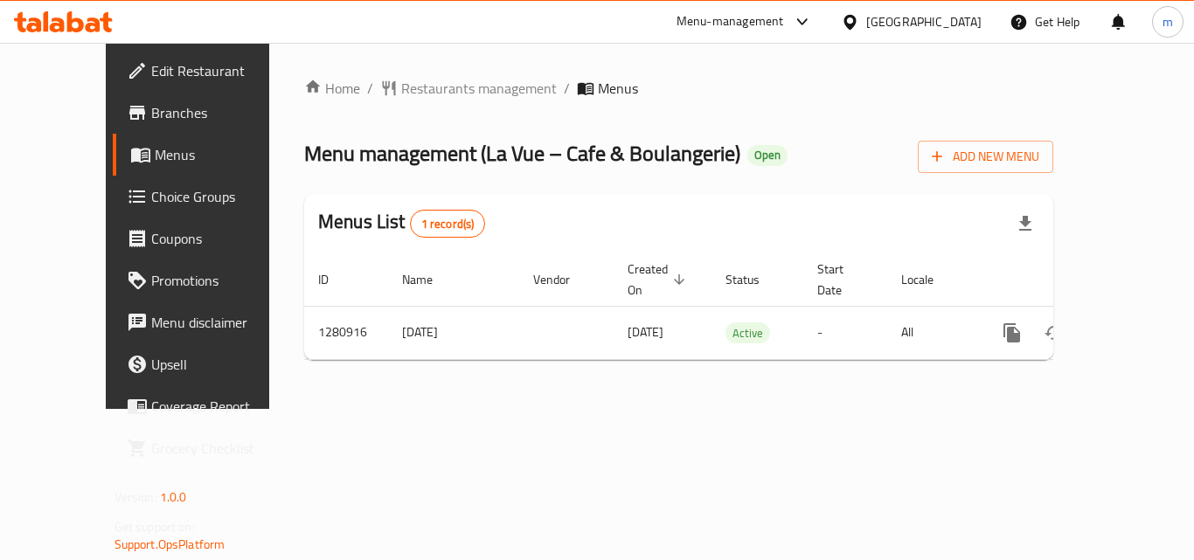
click at [853, 18] on icon at bounding box center [850, 22] width 18 height 18
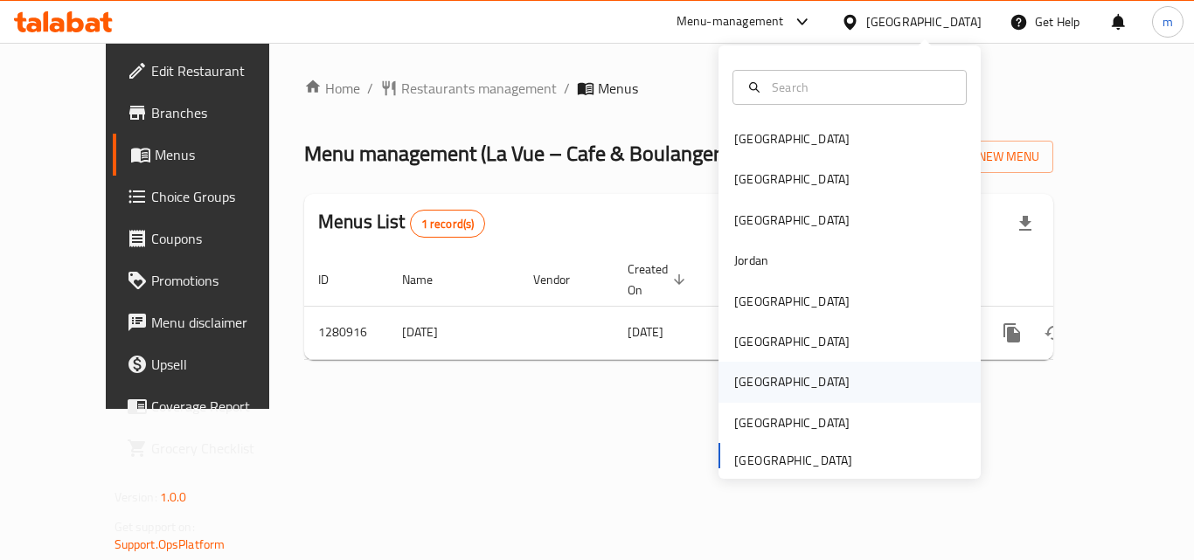
click at [742, 388] on div "[GEOGRAPHIC_DATA]" at bounding box center [791, 381] width 115 height 19
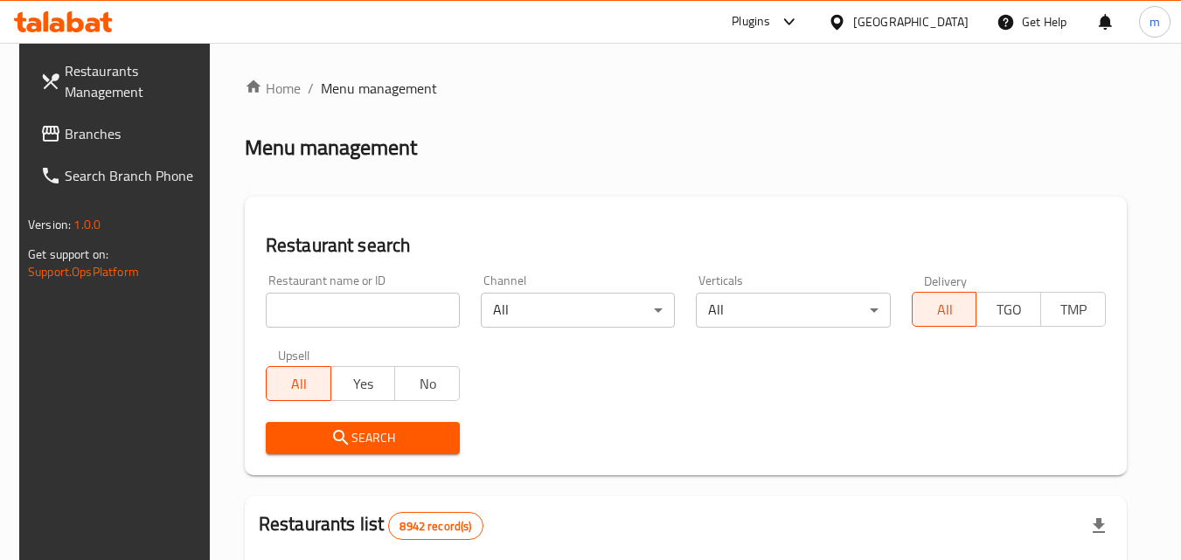
click at [87, 136] on span "Branches" at bounding box center [134, 133] width 138 height 21
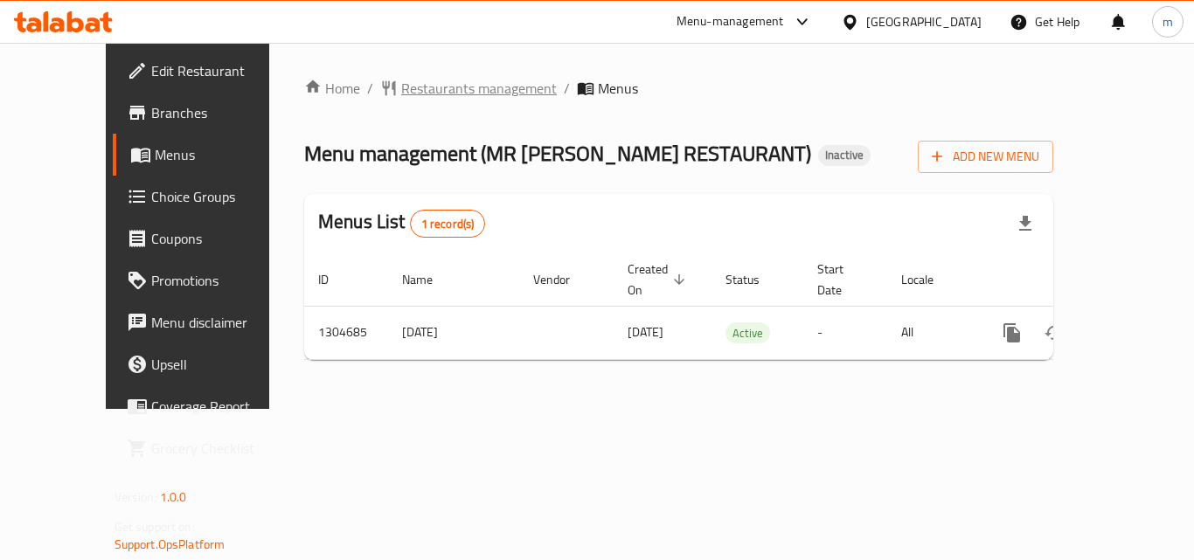
click at [411, 99] on span "Restaurants management" at bounding box center [479, 88] width 156 height 21
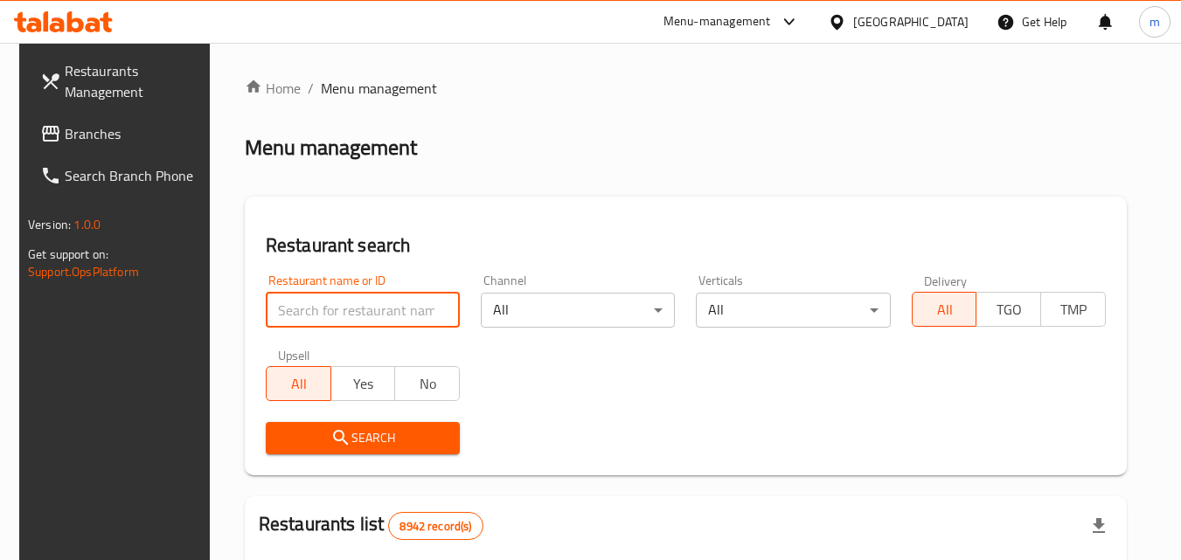
click at [338, 326] on input "search" at bounding box center [363, 310] width 194 height 35
paste input "703347"
type input "703347"
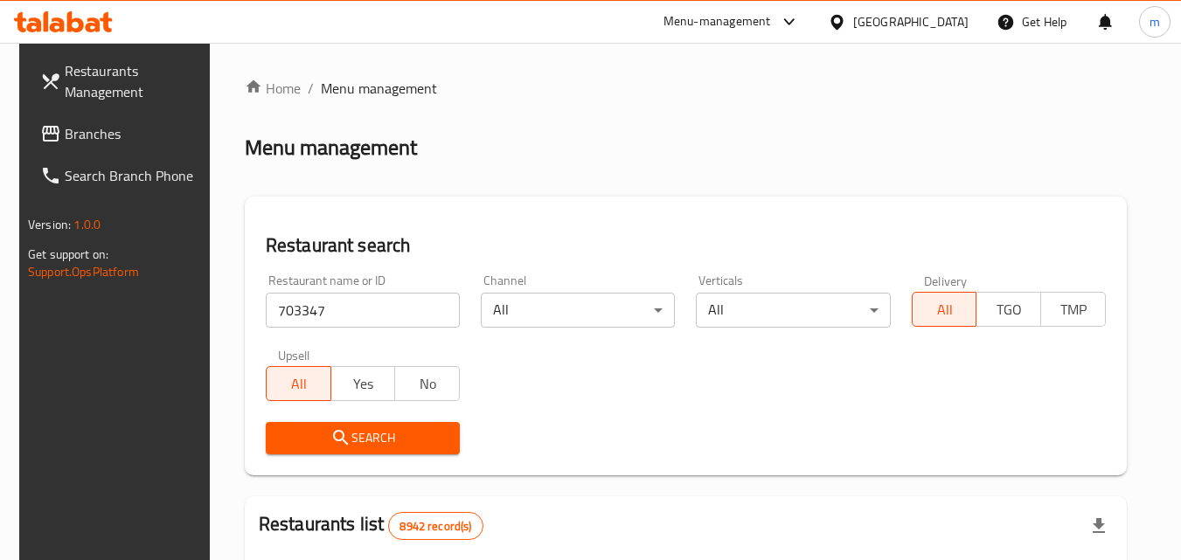
click at [361, 439] on span "Search" at bounding box center [363, 439] width 166 height 22
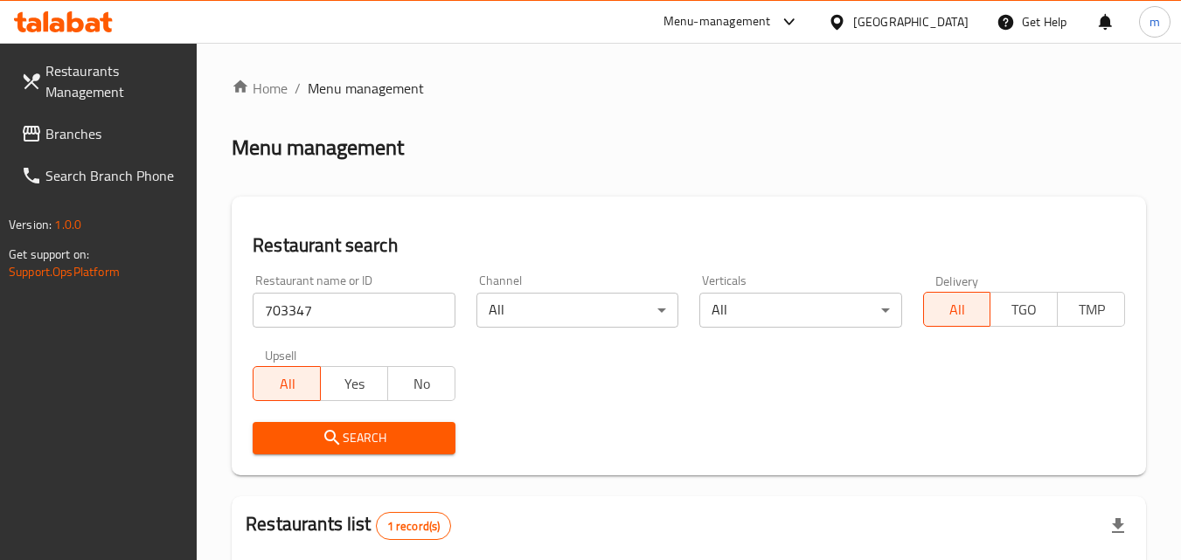
click at [843, 22] on icon at bounding box center [837, 21] width 12 height 15
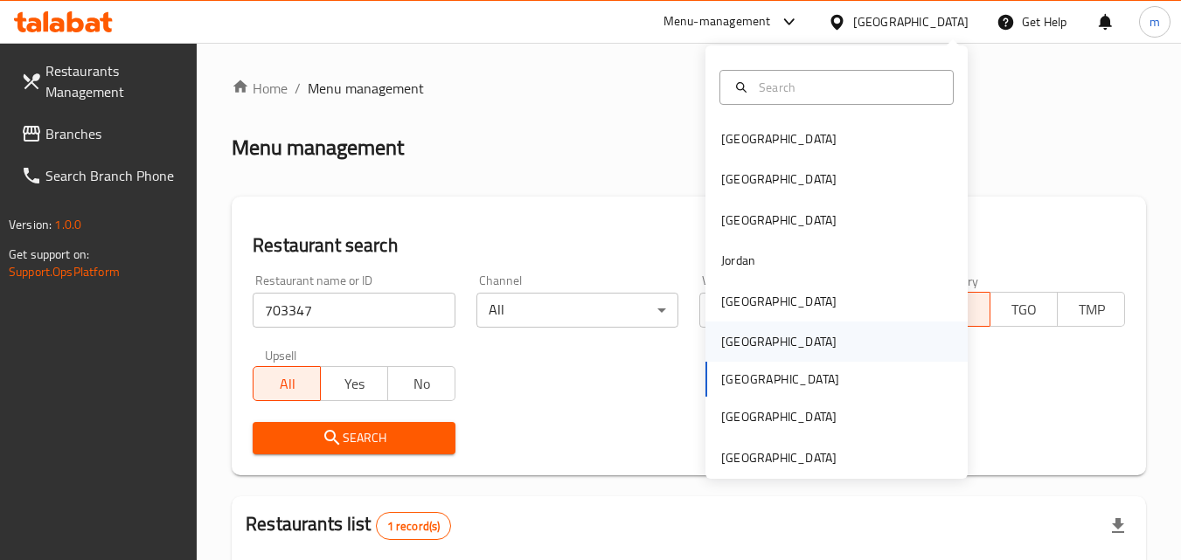
click at [731, 347] on div "[GEOGRAPHIC_DATA]" at bounding box center [778, 341] width 115 height 19
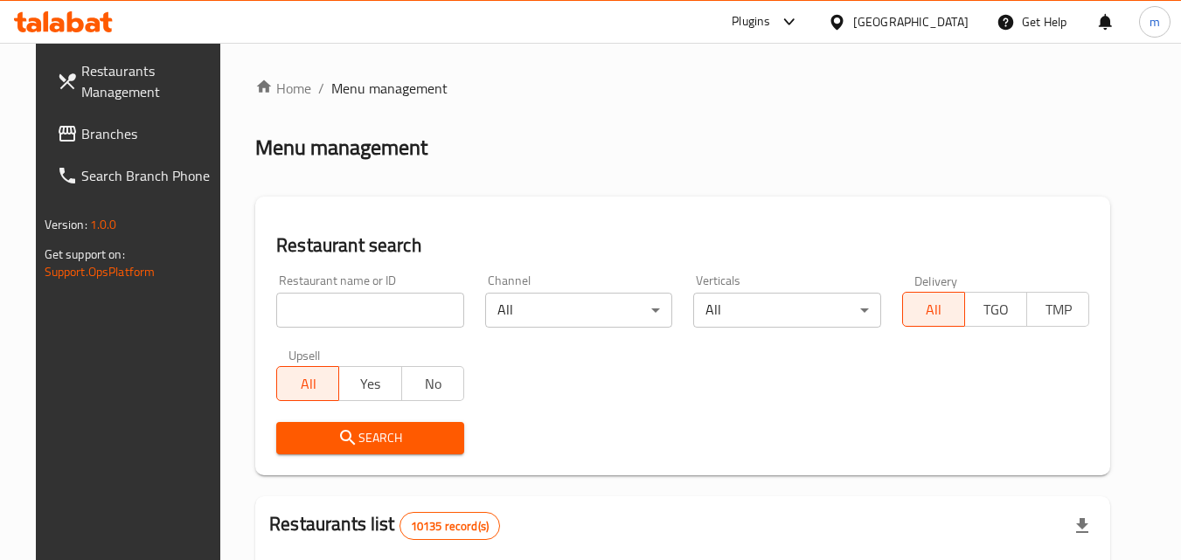
click at [81, 129] on span "Branches" at bounding box center [150, 133] width 138 height 21
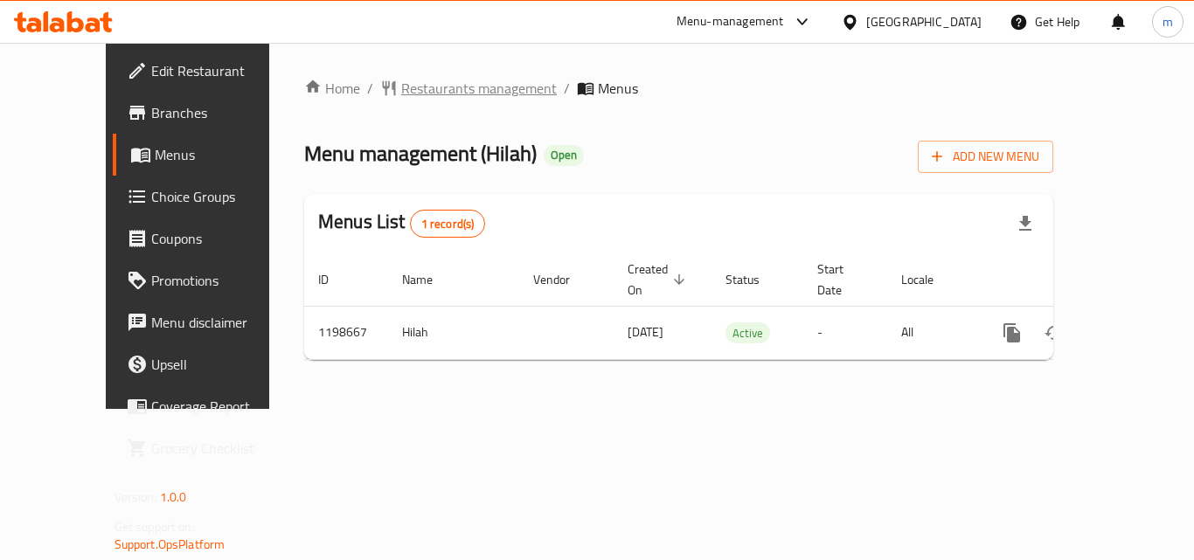
click at [436, 82] on span "Restaurants management" at bounding box center [479, 88] width 156 height 21
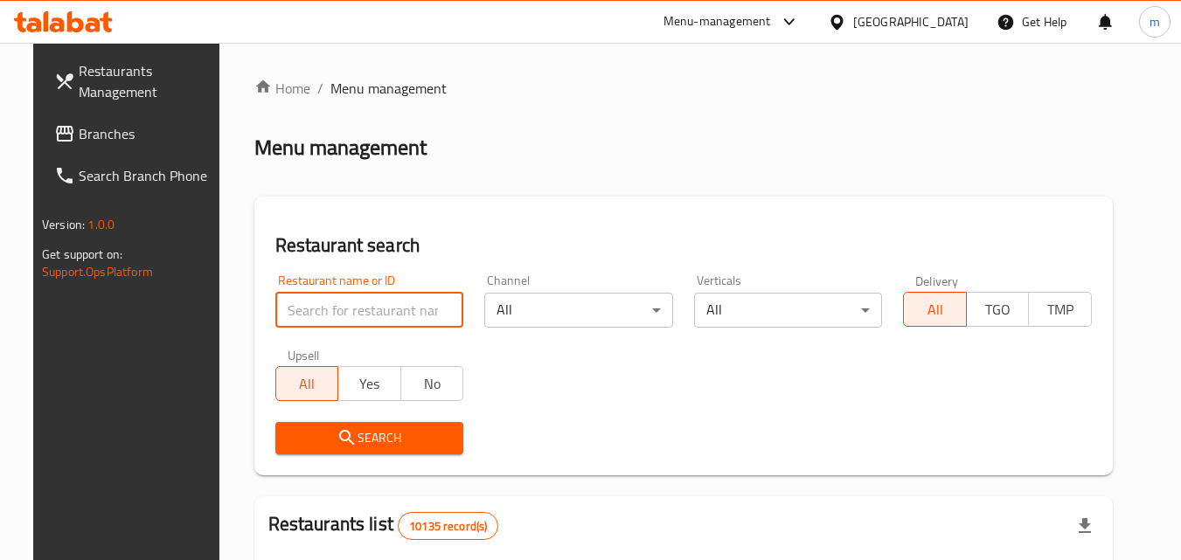
click at [323, 310] on input "search" at bounding box center [369, 310] width 189 height 35
paste input "668181"
type input "668181"
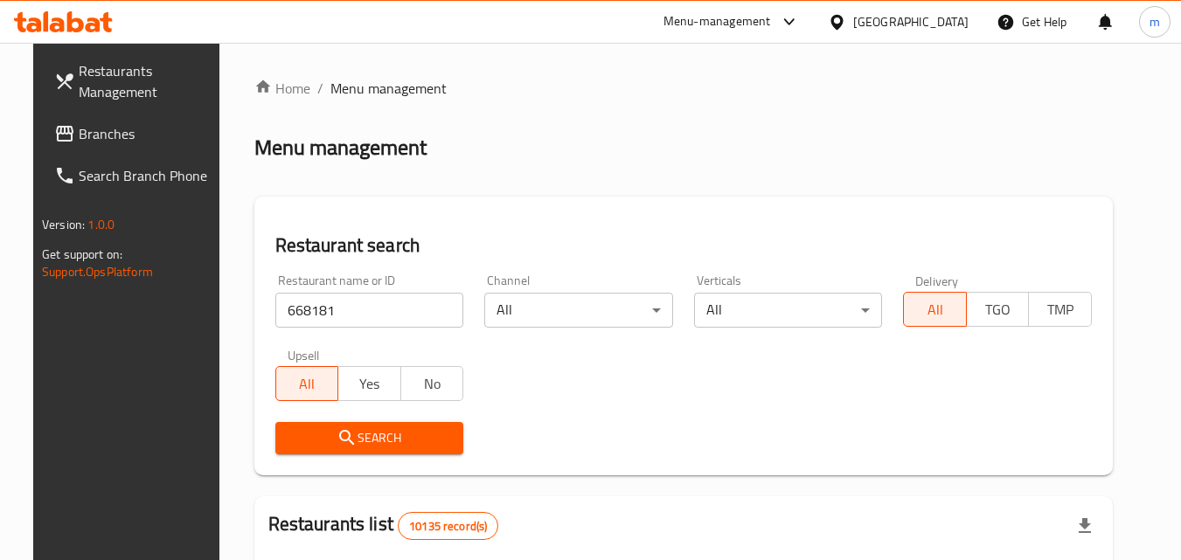
click at [338, 435] on icon "submit" at bounding box center [347, 438] width 21 height 21
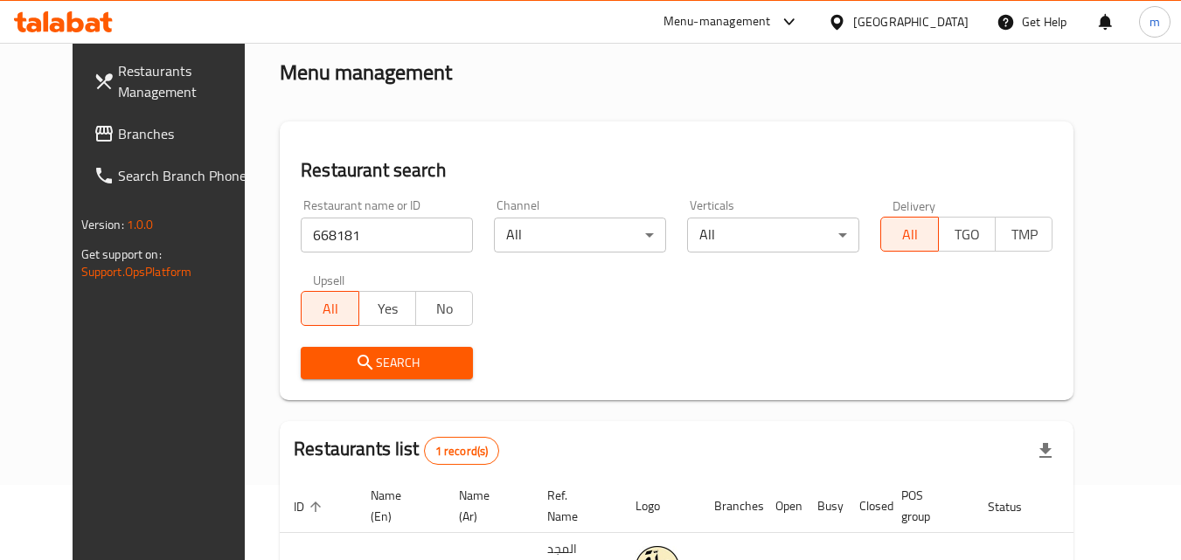
scroll to position [205, 0]
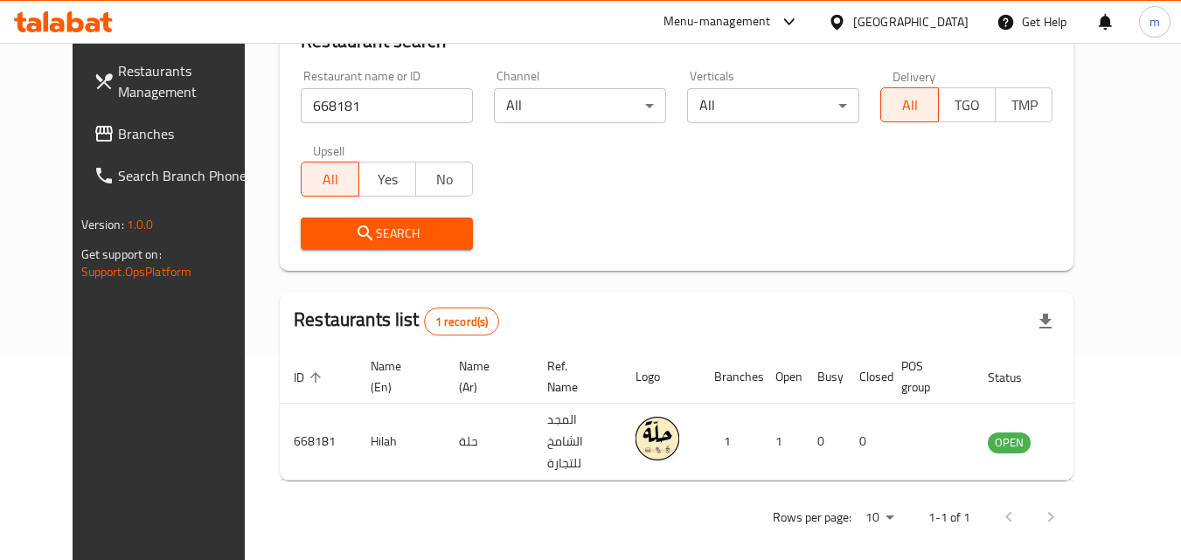
click at [924, 10] on div "[GEOGRAPHIC_DATA]" at bounding box center [898, 22] width 169 height 42
click at [843, 23] on icon at bounding box center [837, 21] width 12 height 15
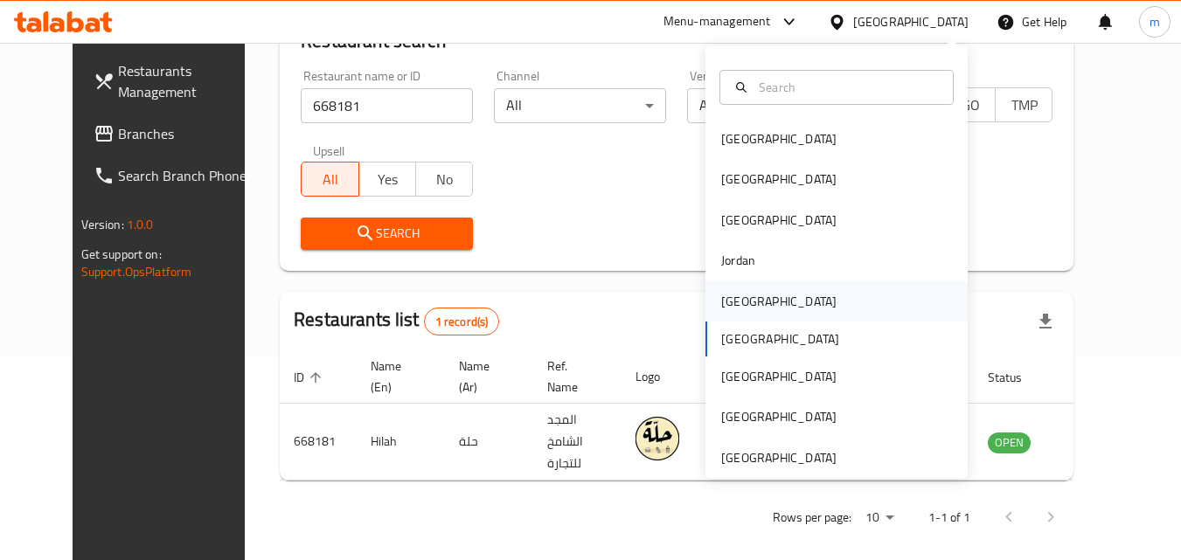
click at [721, 301] on div "[GEOGRAPHIC_DATA]" at bounding box center [778, 301] width 115 height 19
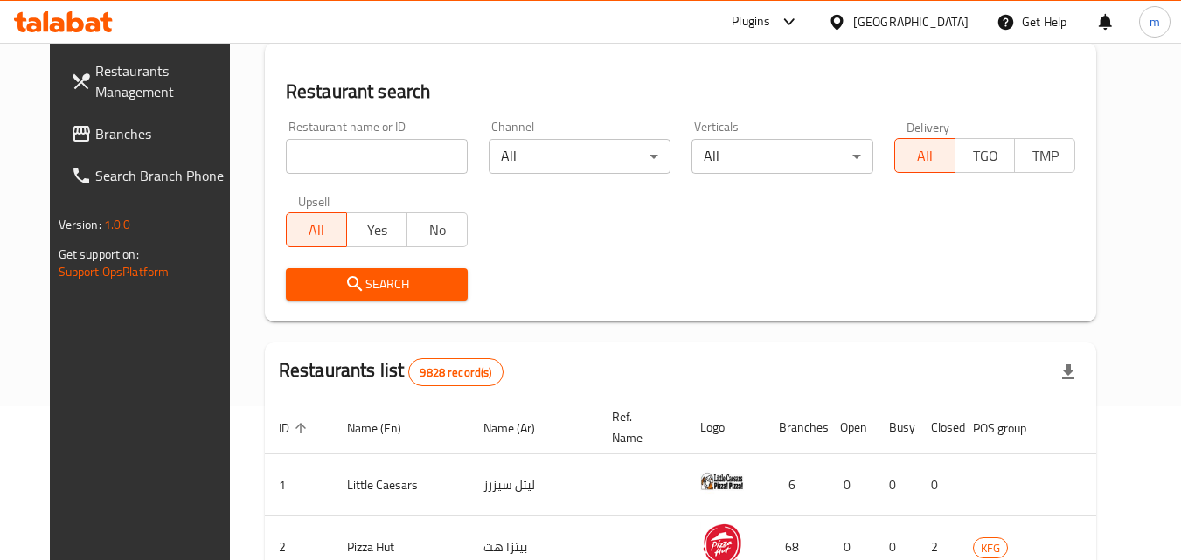
scroll to position [205, 0]
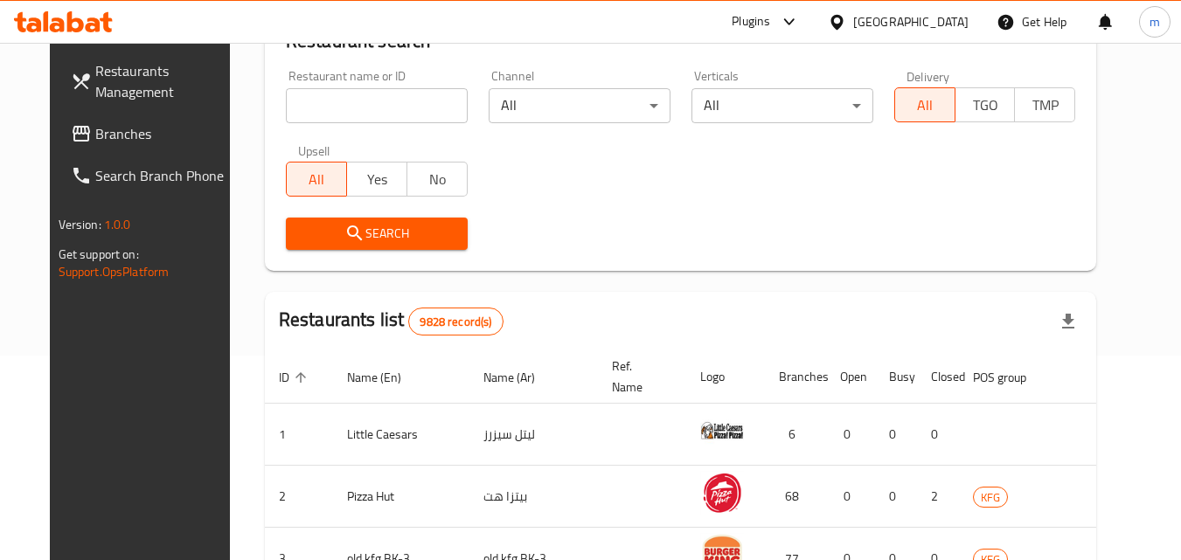
click at [95, 135] on span "Branches" at bounding box center [164, 133] width 138 height 21
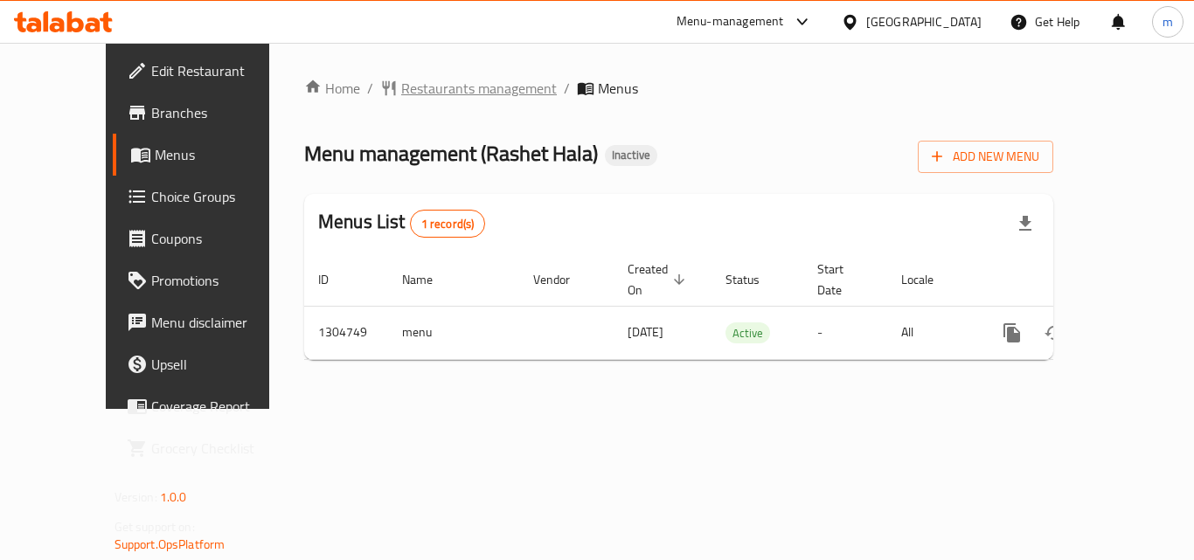
click at [441, 91] on span "Restaurants management" at bounding box center [479, 88] width 156 height 21
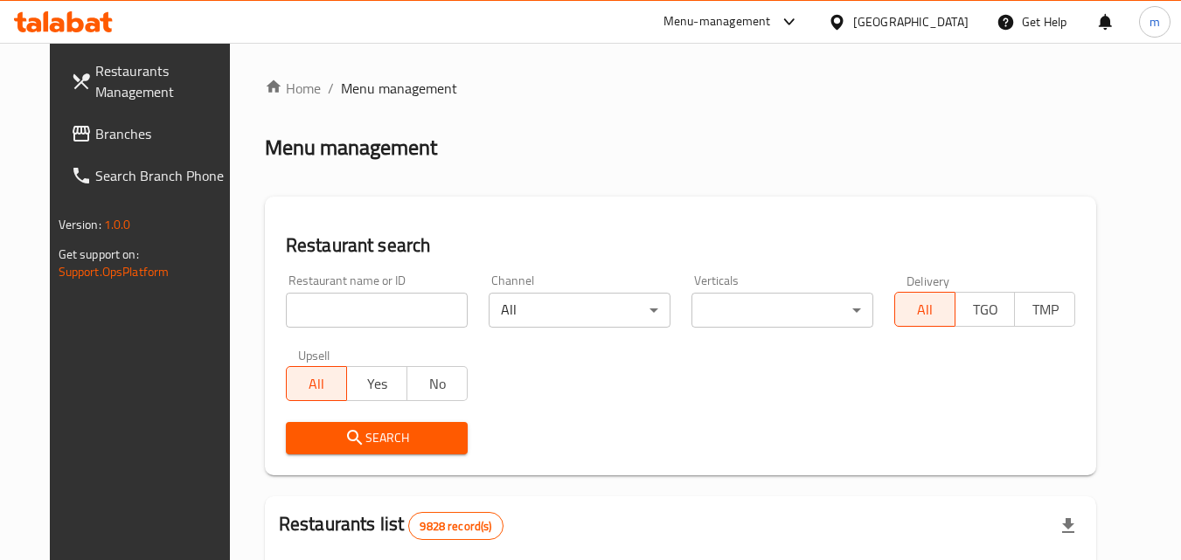
click at [362, 314] on input "search" at bounding box center [377, 310] width 182 height 35
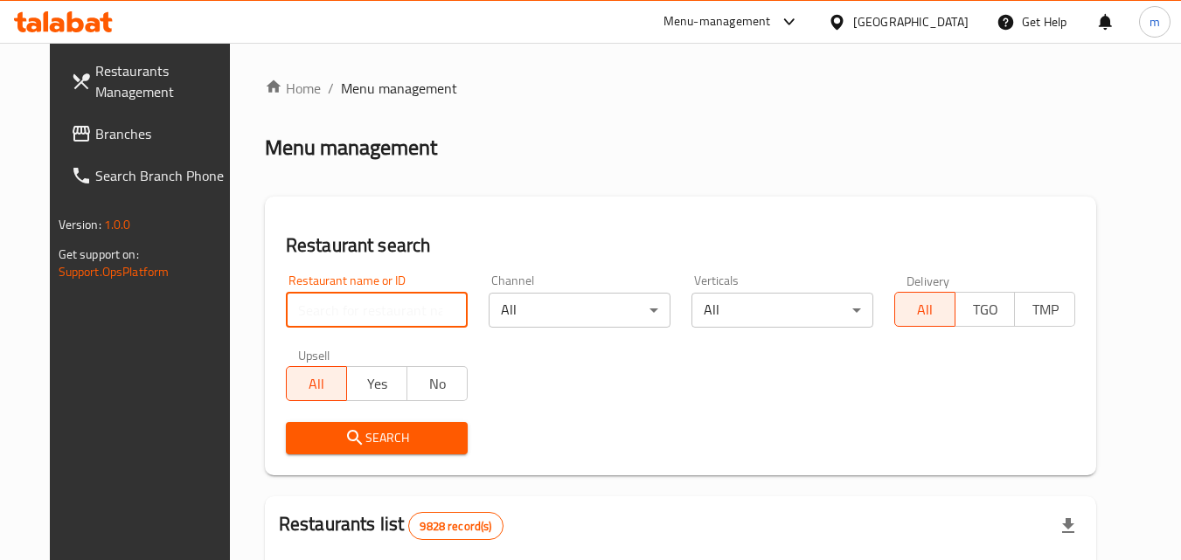
paste input "703402"
type input "703402"
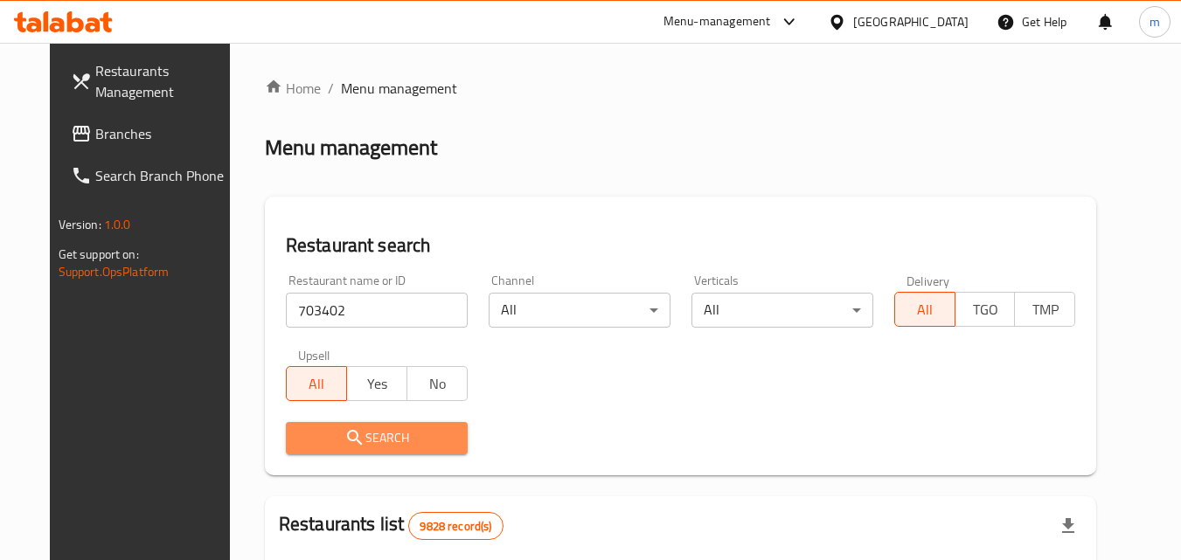
click at [365, 437] on span "Search" at bounding box center [377, 439] width 154 height 22
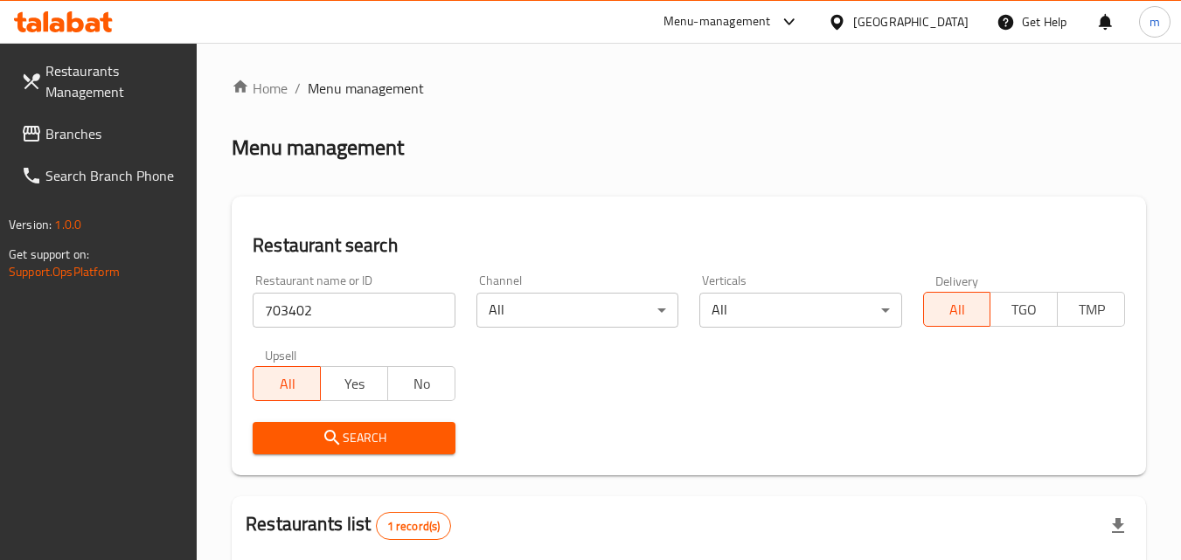
scroll to position [219, 0]
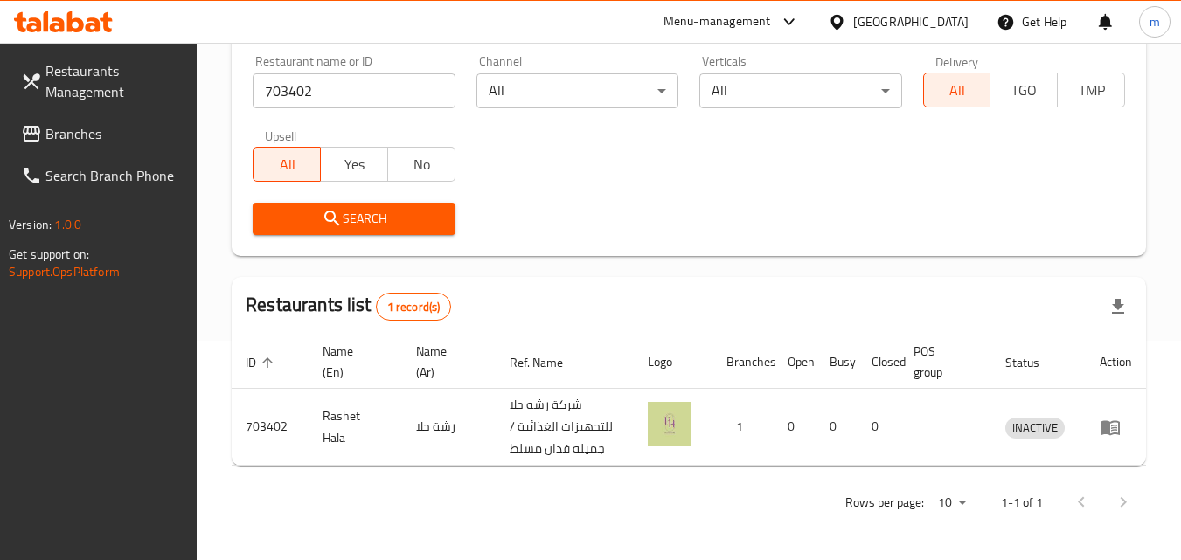
click at [843, 27] on icon at bounding box center [837, 21] width 12 height 15
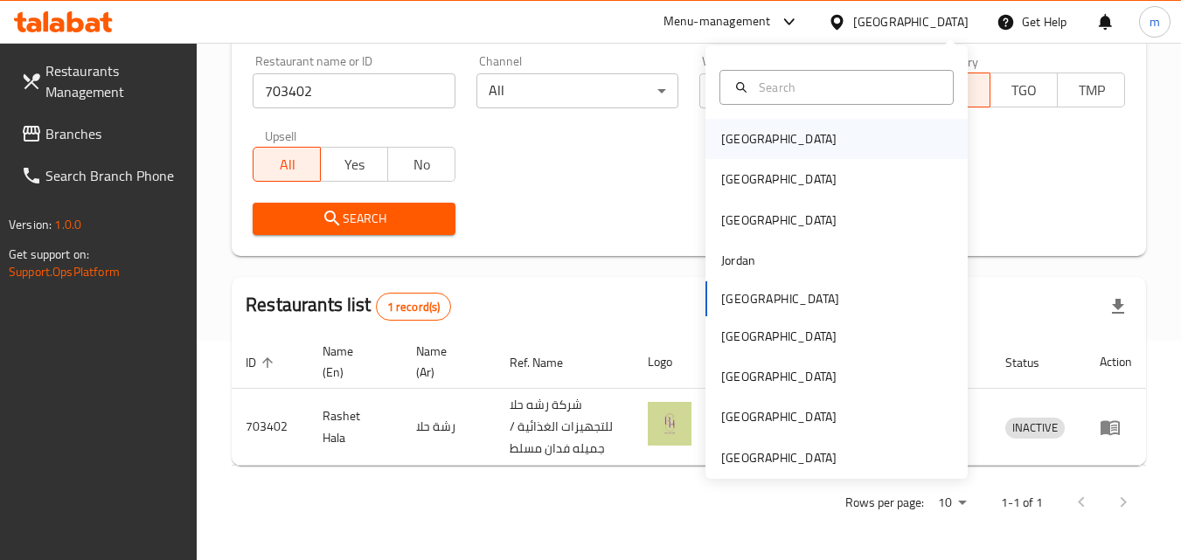
click at [773, 137] on div "[GEOGRAPHIC_DATA]" at bounding box center [837, 139] width 262 height 40
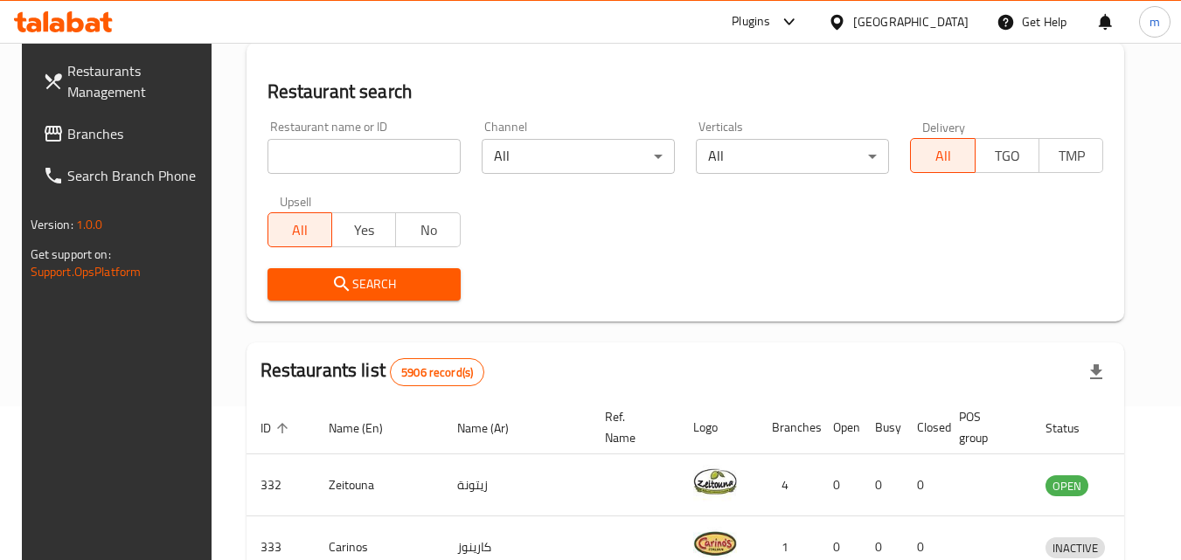
scroll to position [219, 0]
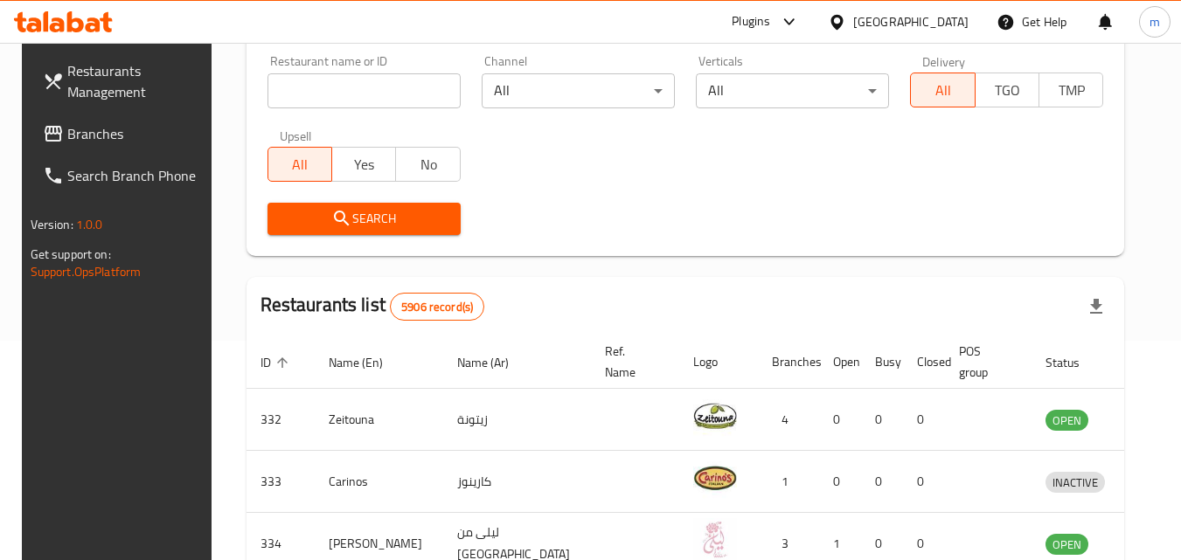
click at [86, 143] on span "Branches" at bounding box center [136, 133] width 138 height 21
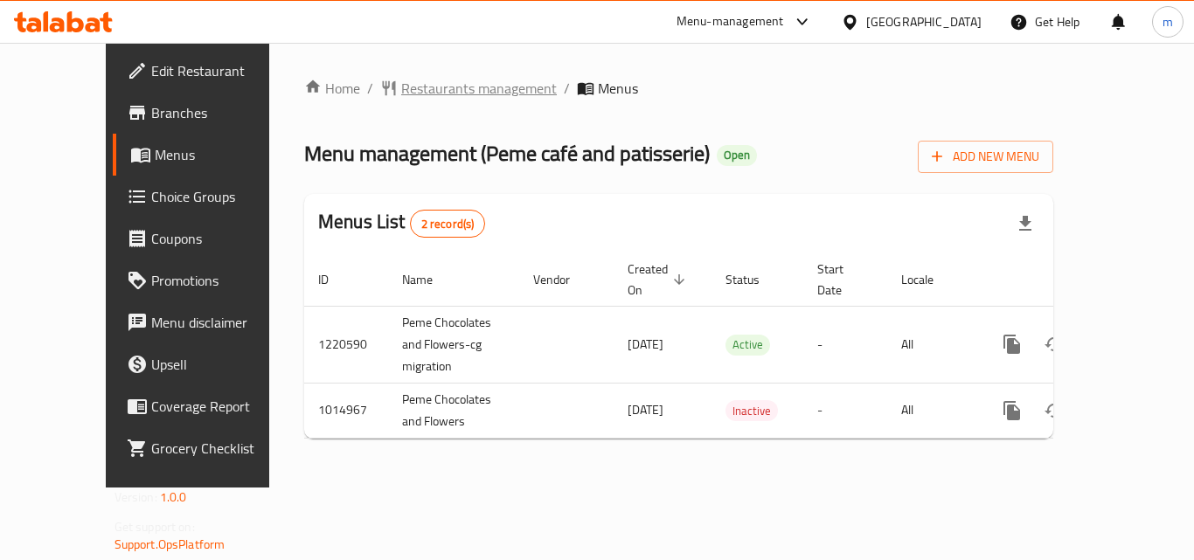
click at [435, 91] on span "Restaurants management" at bounding box center [479, 88] width 156 height 21
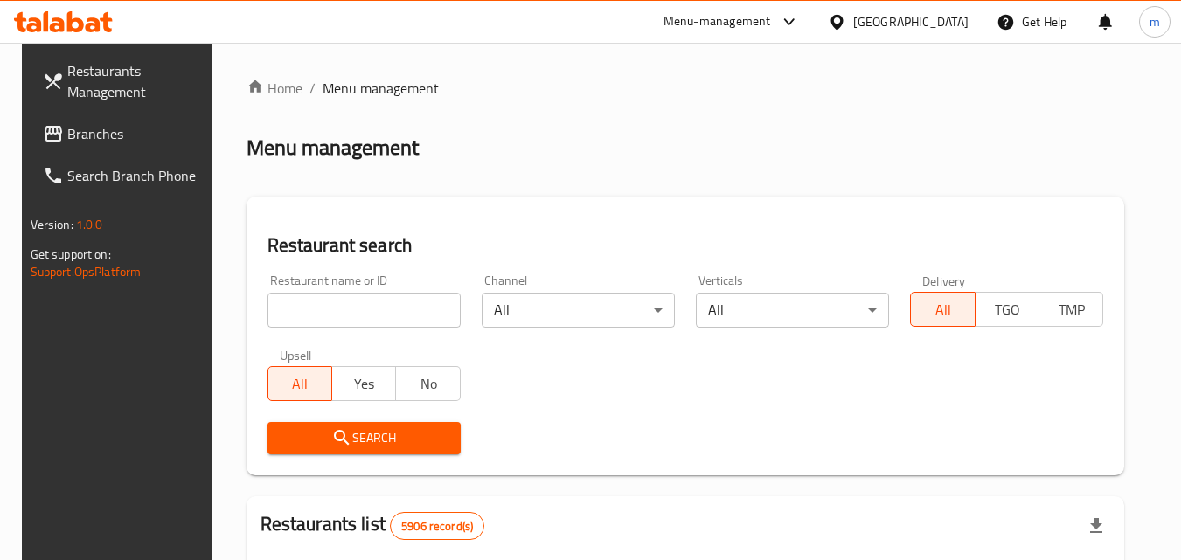
click at [367, 306] on input "search" at bounding box center [364, 310] width 193 height 35
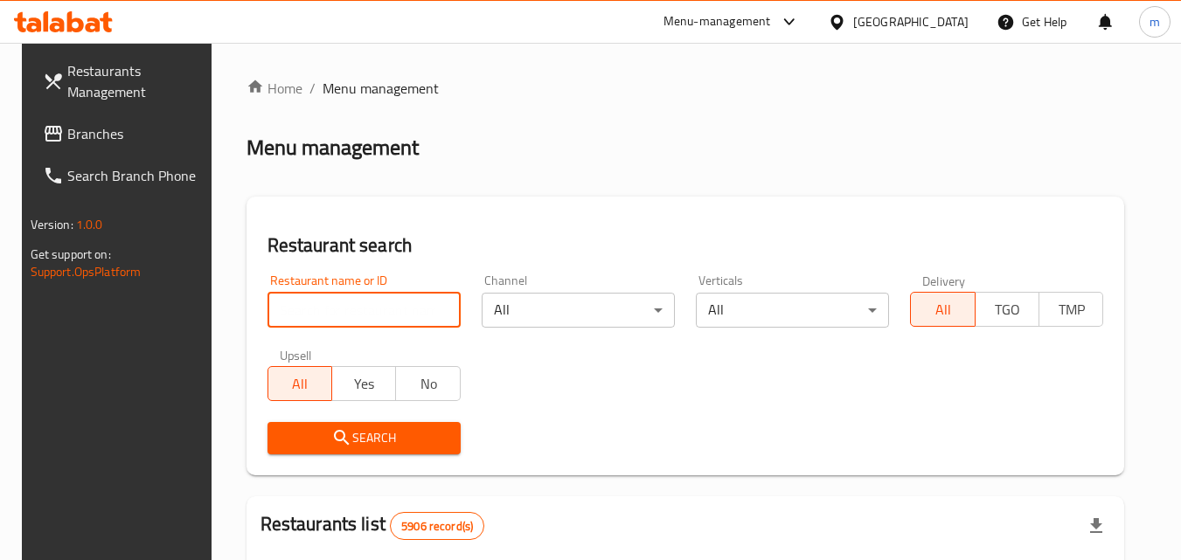
paste input "660819"
type input "660819"
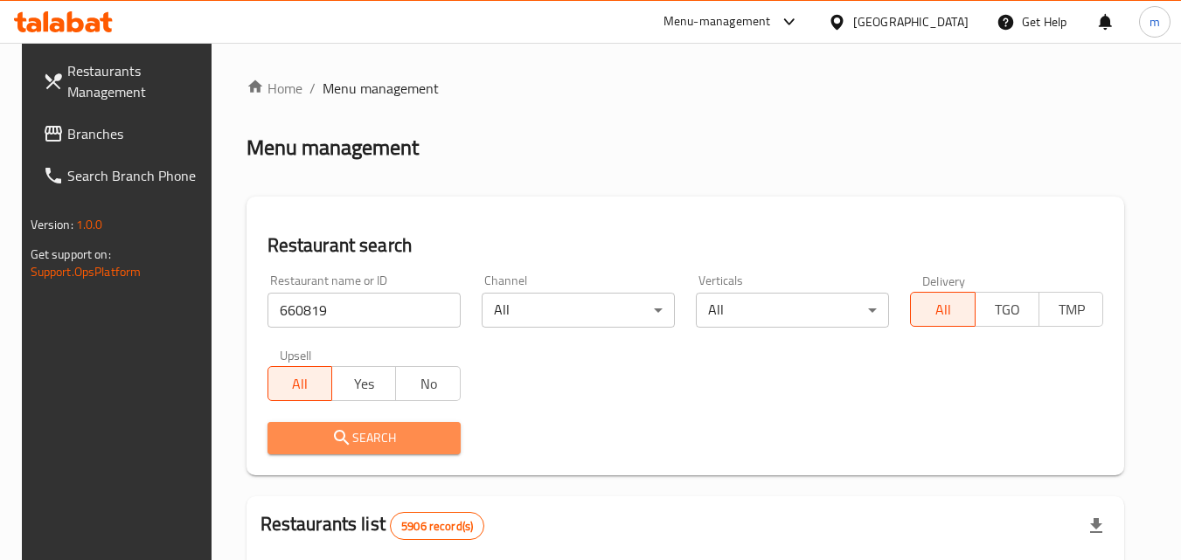
click at [367, 445] on span "Search" at bounding box center [364, 439] width 165 height 22
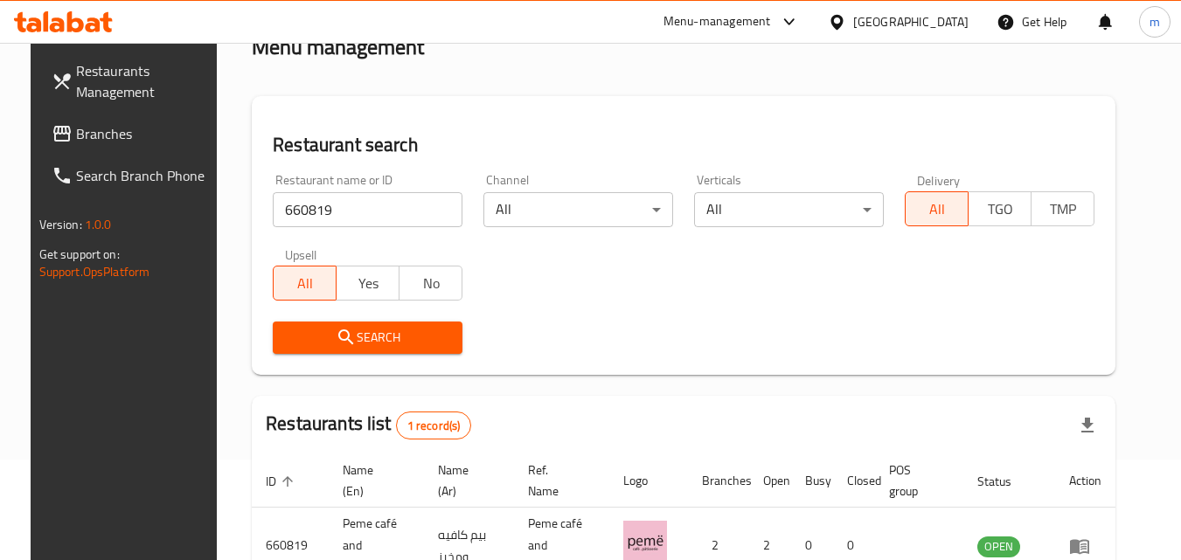
scroll to position [205, 0]
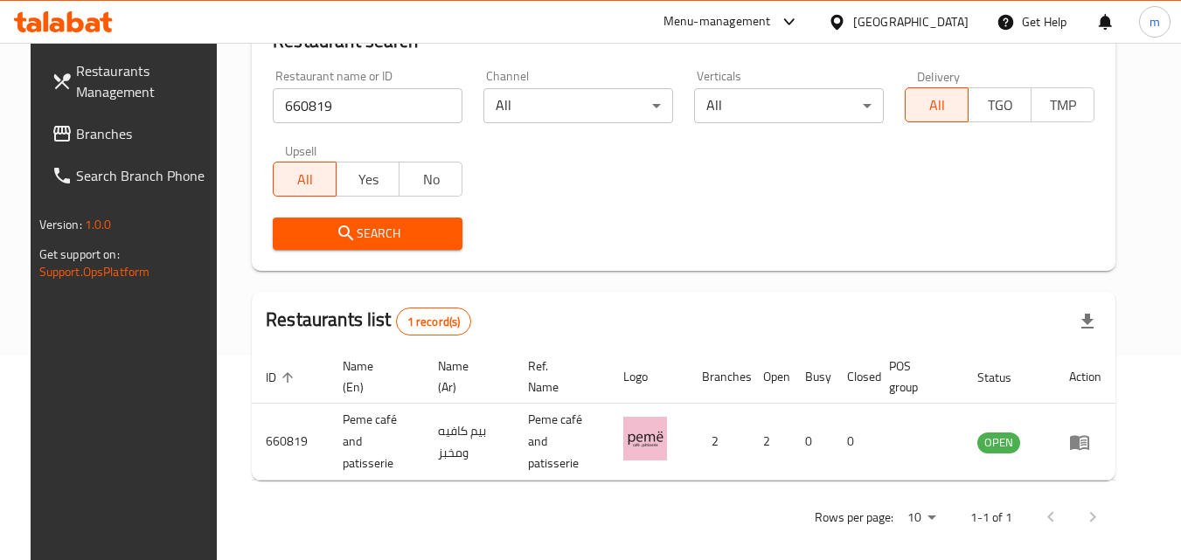
click at [900, 18] on div "Bahrain" at bounding box center [898, 22] width 169 height 42
click at [846, 21] on icon at bounding box center [837, 22] width 18 height 18
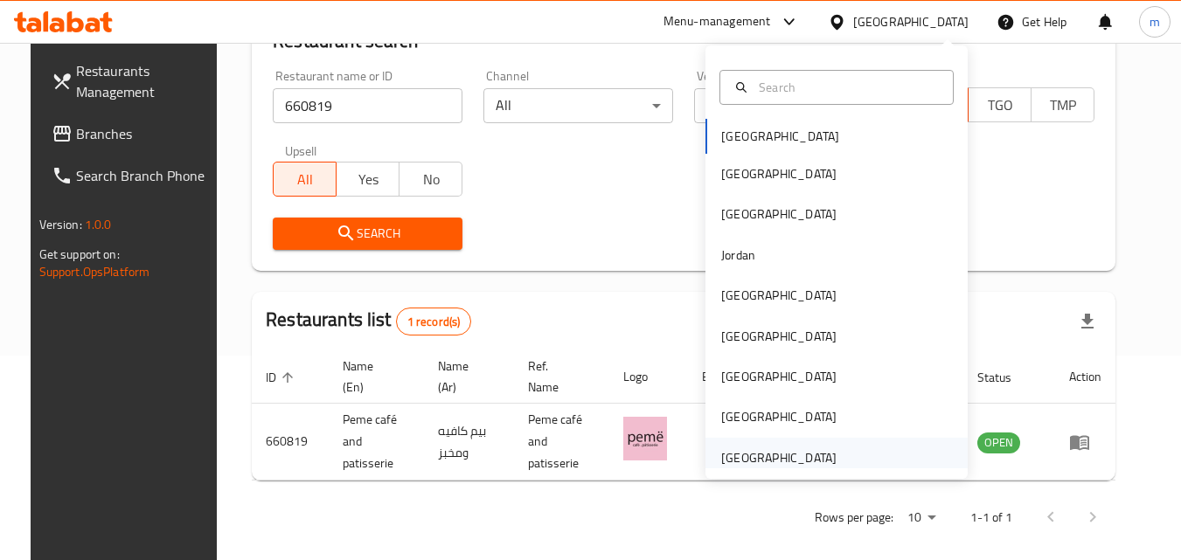
click at [820, 460] on div "[GEOGRAPHIC_DATA]" at bounding box center [778, 458] width 115 height 19
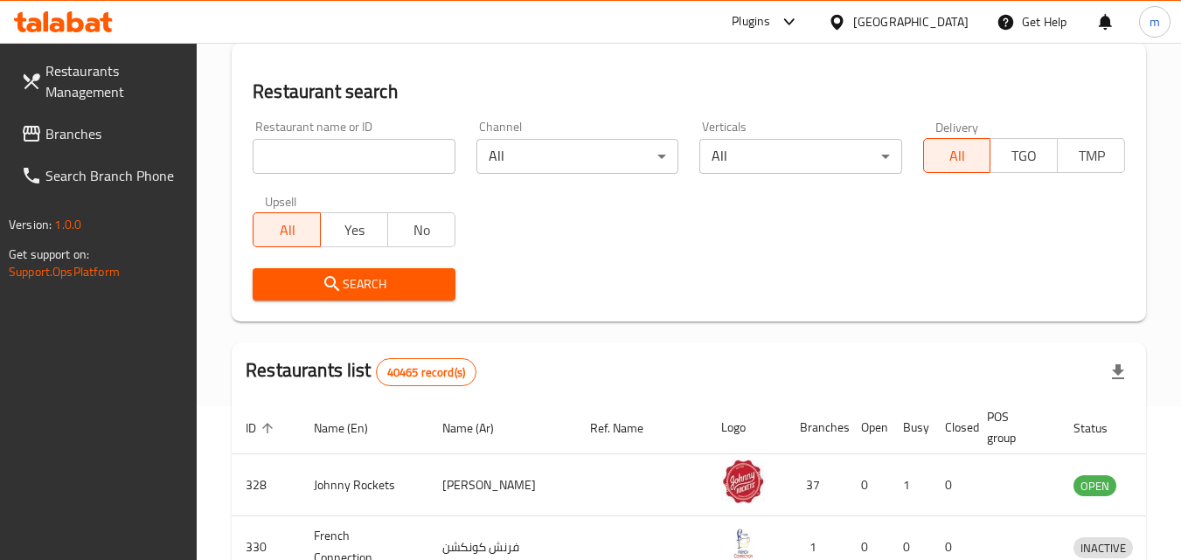
scroll to position [205, 0]
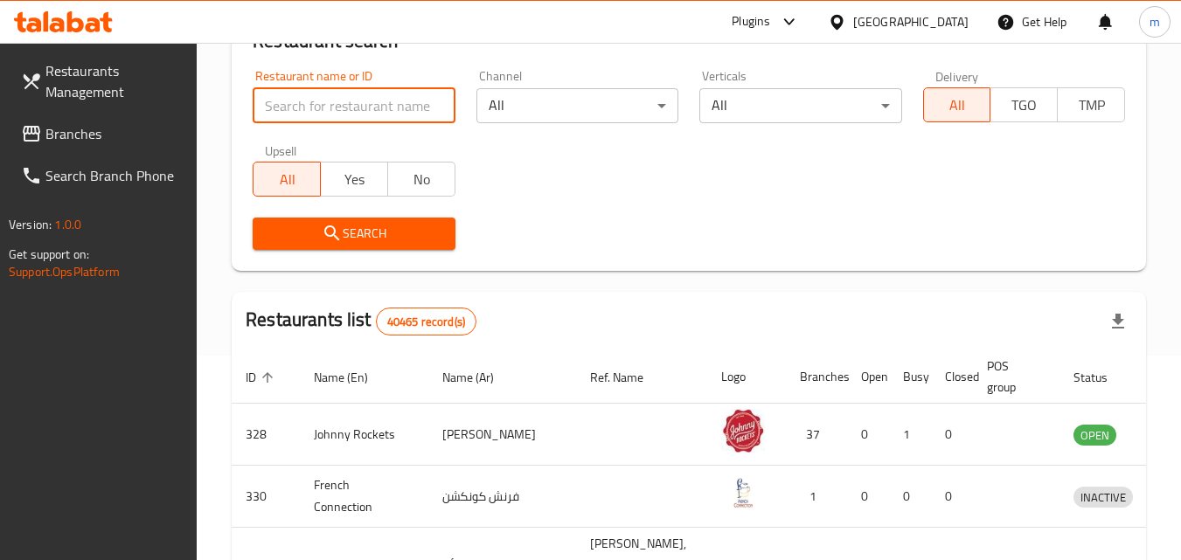
click at [323, 108] on input "search" at bounding box center [354, 105] width 202 height 35
paste input "696607"
type input "696607"
click at [80, 133] on span "Branches" at bounding box center [114, 133] width 138 height 21
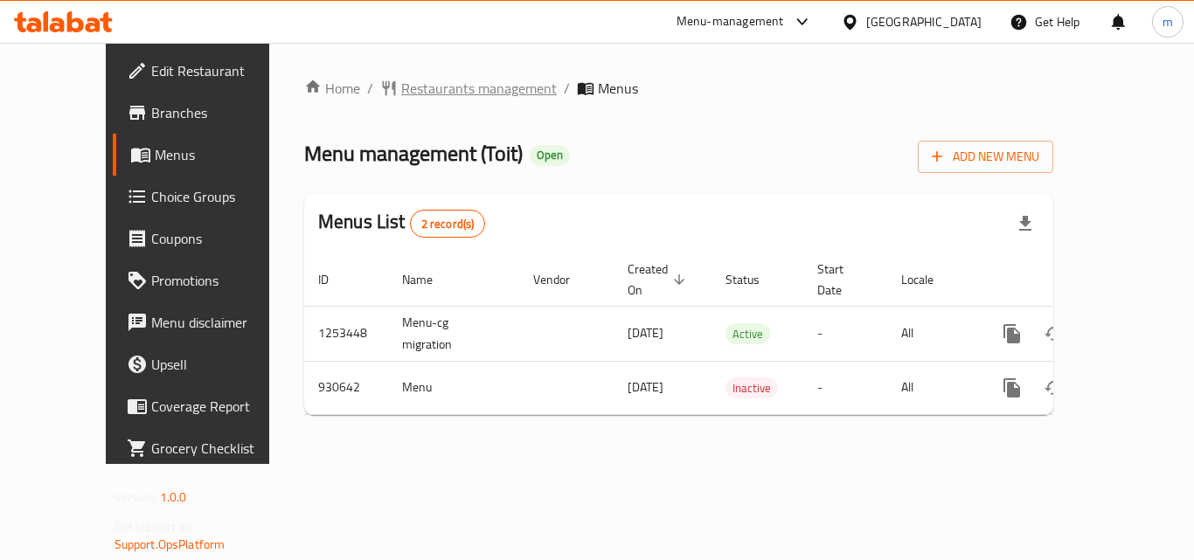
click at [408, 88] on span "Restaurants management" at bounding box center [479, 88] width 156 height 21
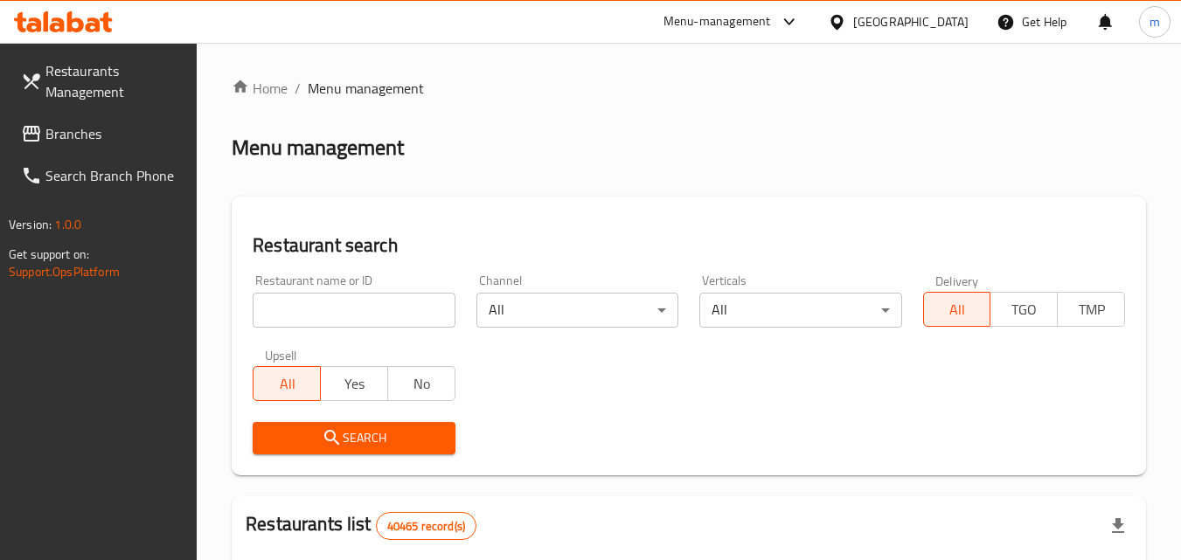
click at [368, 309] on input "search" at bounding box center [354, 310] width 202 height 35
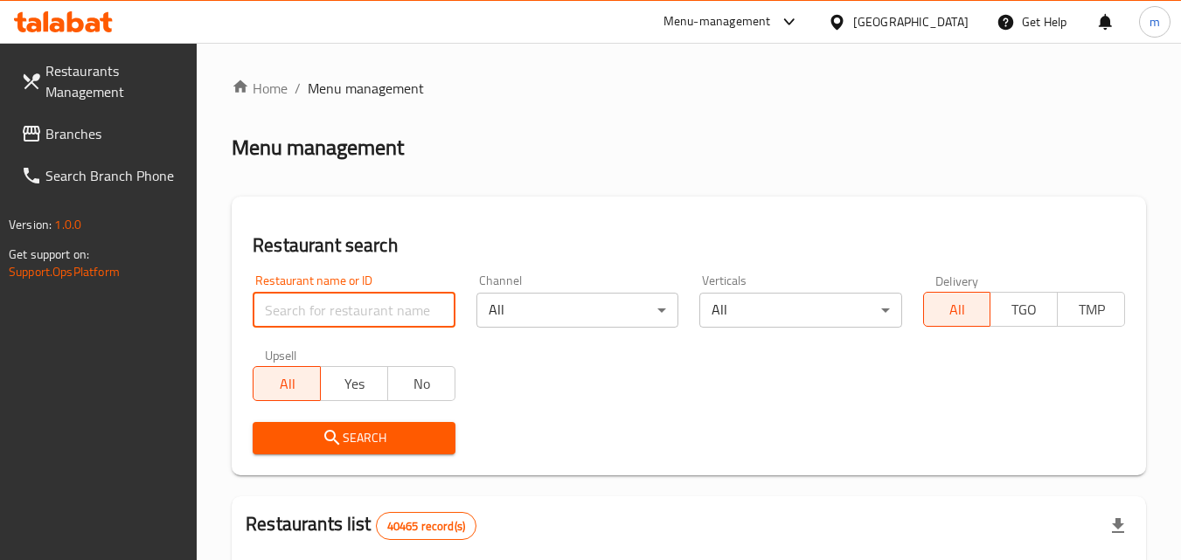
paste input "658880"
type input "658880"
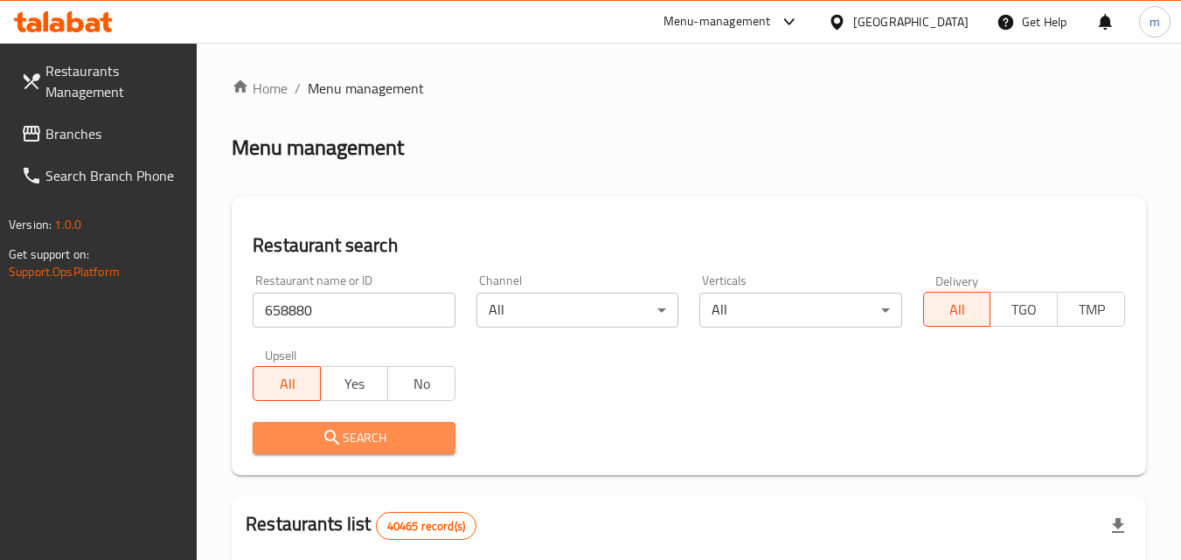
click at [357, 424] on button "Search" at bounding box center [354, 438] width 202 height 32
